Goal: Subscribe to service/newsletter

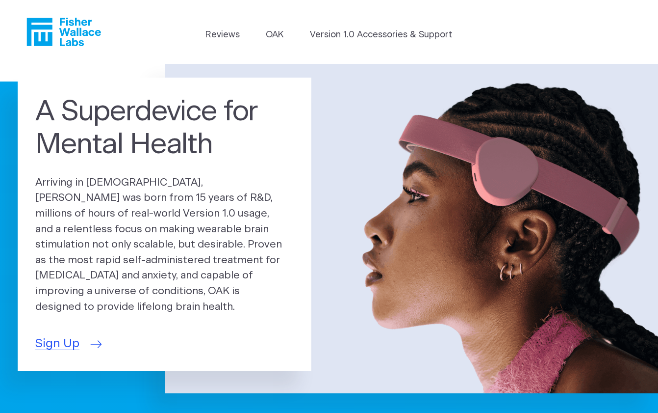
click at [58, 339] on span "Sign Up" at bounding box center [57, 344] width 44 height 18
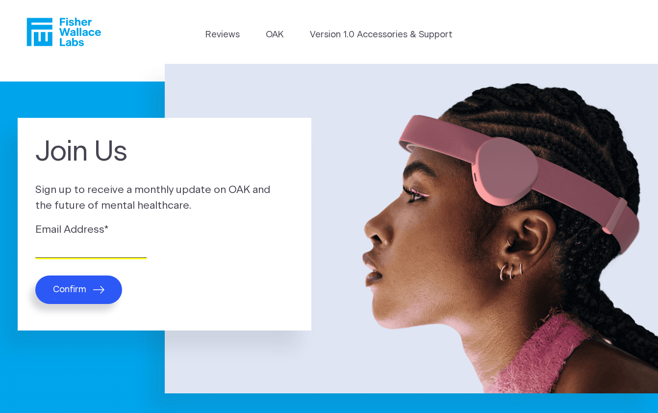
click at [54, 247] on input "Email Address *" at bounding box center [90, 249] width 111 height 15
type input "indiansummersue@gmail.com"
click at [80, 291] on span "Confirm" at bounding box center [69, 289] width 33 height 11
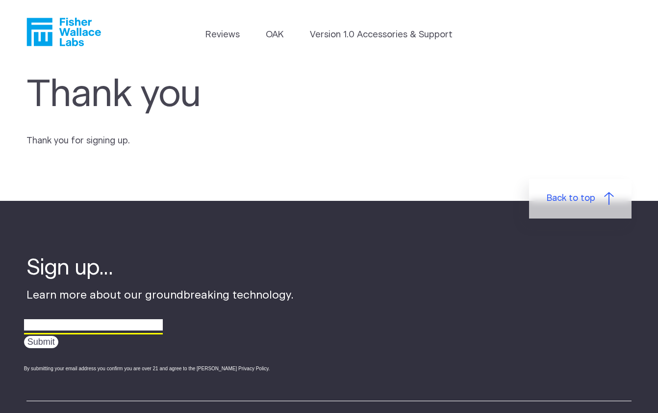
click at [44, 332] on input "email" at bounding box center [93, 324] width 139 height 15
type input "indiansummersue@gmail.com"
click at [33, 348] on input "Submit" at bounding box center [41, 342] width 34 height 12
click at [63, 330] on input "email" at bounding box center [93, 324] width 139 height 15
paste input "PD00073928"
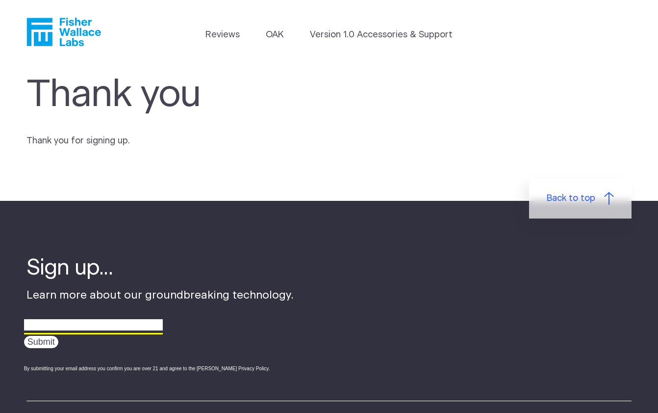
type input "PD00073928"
drag, startPoint x: 108, startPoint y: 331, endPoint x: -10, endPoint y: 331, distance: 118.2
click at [0, 331] on html "Skip to main content Reviews OAK Version 1.0 Accessories & Support Thank you Th…" at bounding box center [329, 354] width 658 height 708
click at [45, 333] on input "email" at bounding box center [93, 324] width 139 height 15
type input "indiansummersue@gmail.com"
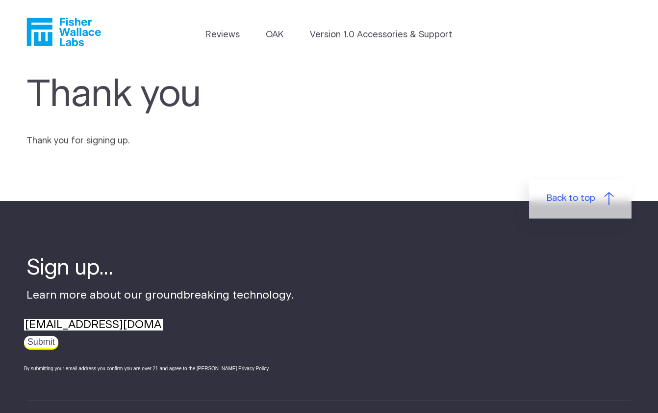
click at [37, 348] on input "Submit" at bounding box center [41, 342] width 34 height 12
